Goal: Task Accomplishment & Management: Use online tool/utility

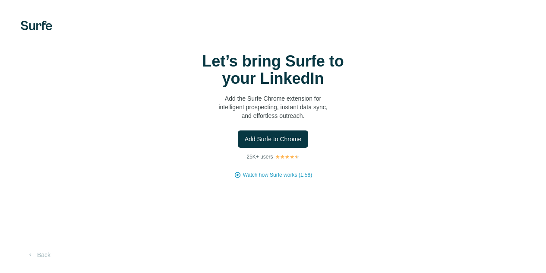
click at [142, 138] on div "Let’s bring Surfe to your LinkedIn Add the Surfe Chrome extension for intellige…" at bounding box center [272, 116] width 511 height 126
click at [238, 143] on button "Add Surfe to Chrome" at bounding box center [273, 138] width 71 height 17
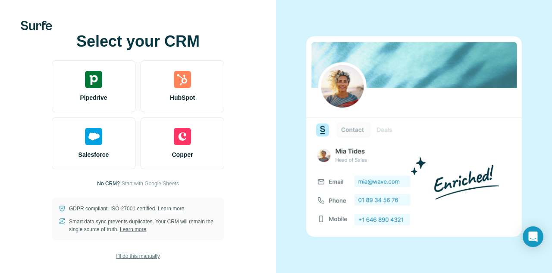
click at [150, 253] on span "I’ll do this manually" at bounding box center [138, 256] width 44 height 8
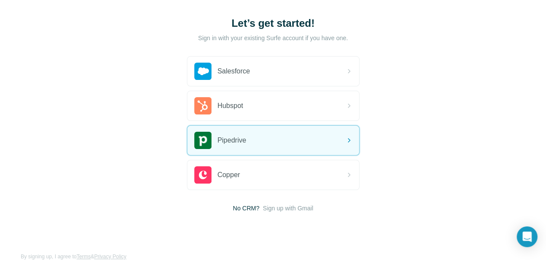
scroll to position [46, 0]
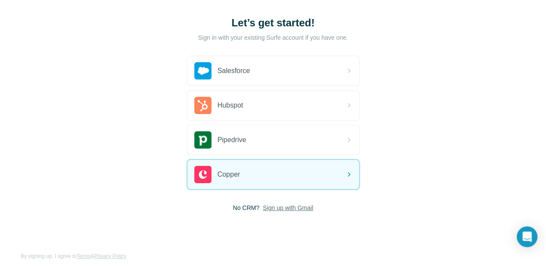
click at [263, 203] on span "Sign up with Gmail" at bounding box center [288, 207] width 50 height 9
click at [187, 226] on button "Sign up with Google" at bounding box center [273, 229] width 173 height 17
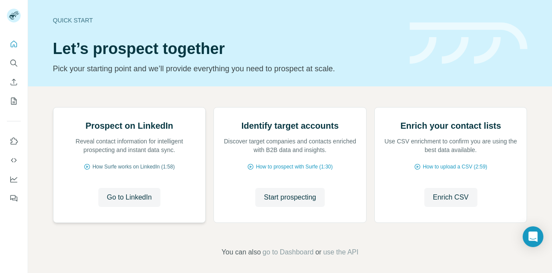
scroll to position [86, 0]
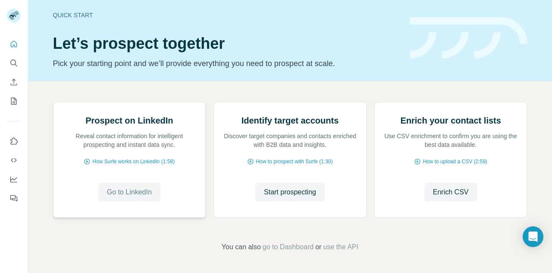
click at [127, 194] on span "Go to LinkedIn" at bounding box center [129, 192] width 45 height 10
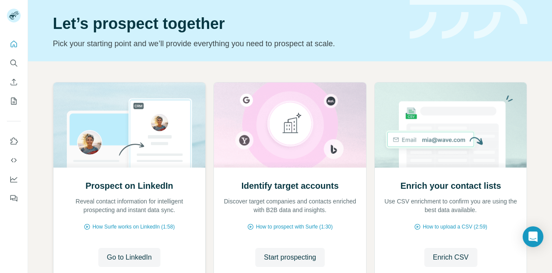
scroll to position [43, 0]
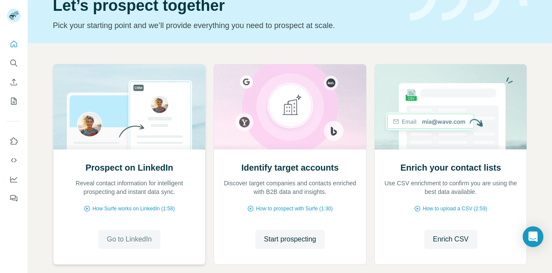
click at [150, 234] on span "Go to LinkedIn" at bounding box center [129, 239] width 45 height 10
click at [136, 206] on span "How Surfe works on LinkedIn (1:58)" at bounding box center [133, 209] width 82 height 8
